Goal: Find specific page/section: Find specific page/section

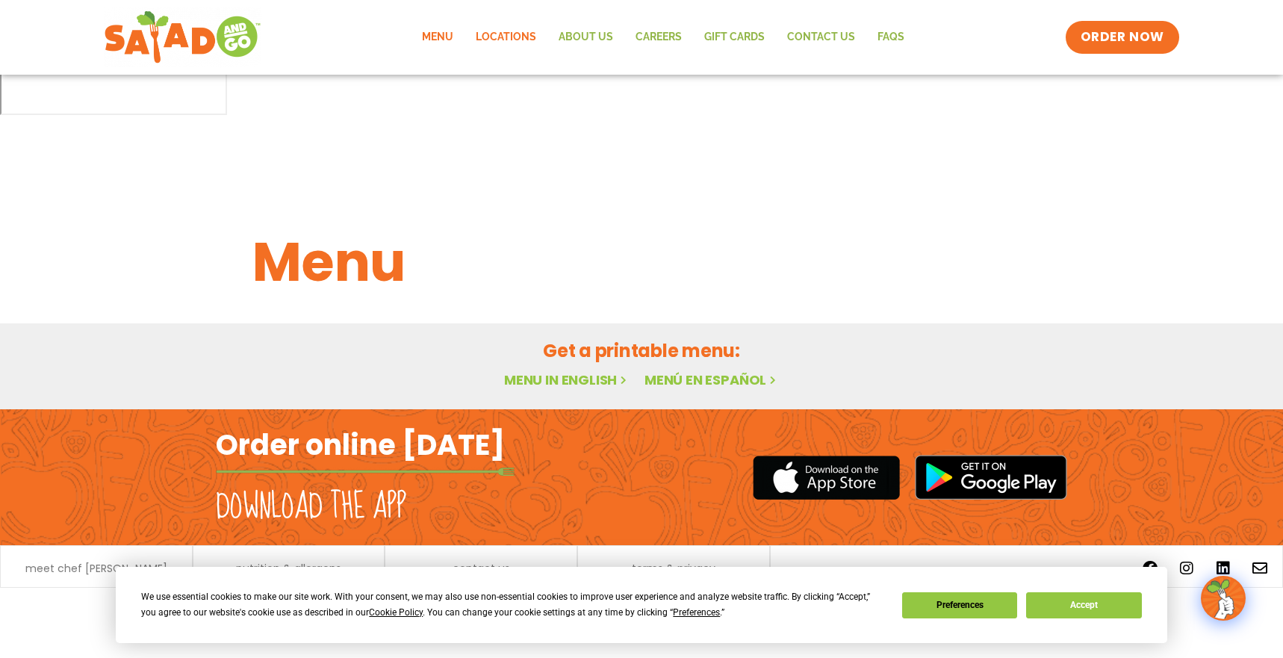
click at [511, 40] on link "Locations" at bounding box center [505, 37] width 83 height 34
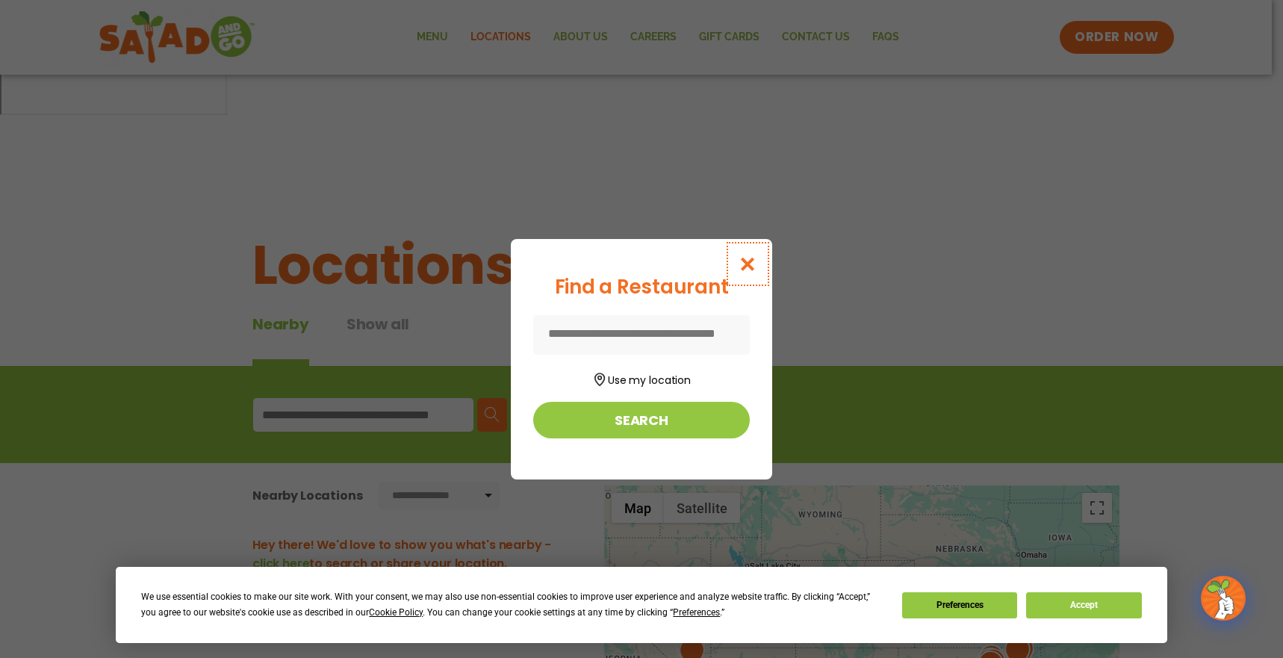
click at [751, 254] on button "Close modal" at bounding box center [747, 264] width 49 height 50
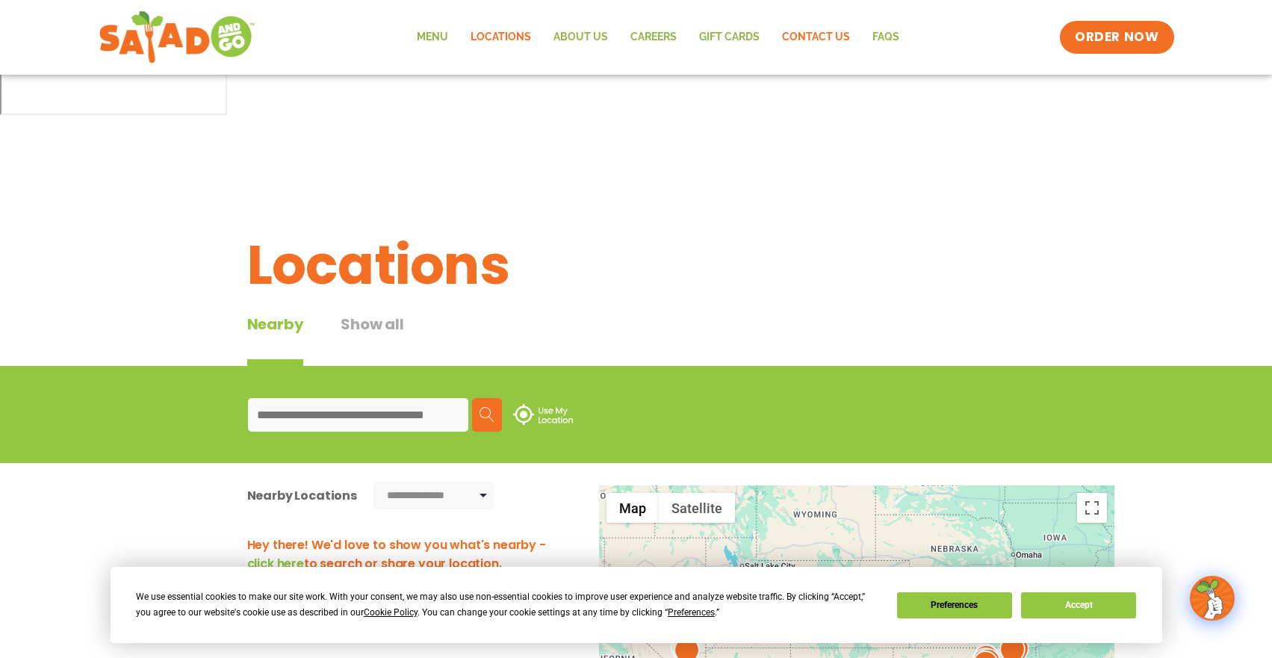
click at [819, 34] on link "Contact Us" at bounding box center [816, 37] width 90 height 34
